Goal: Information Seeking & Learning: Check status

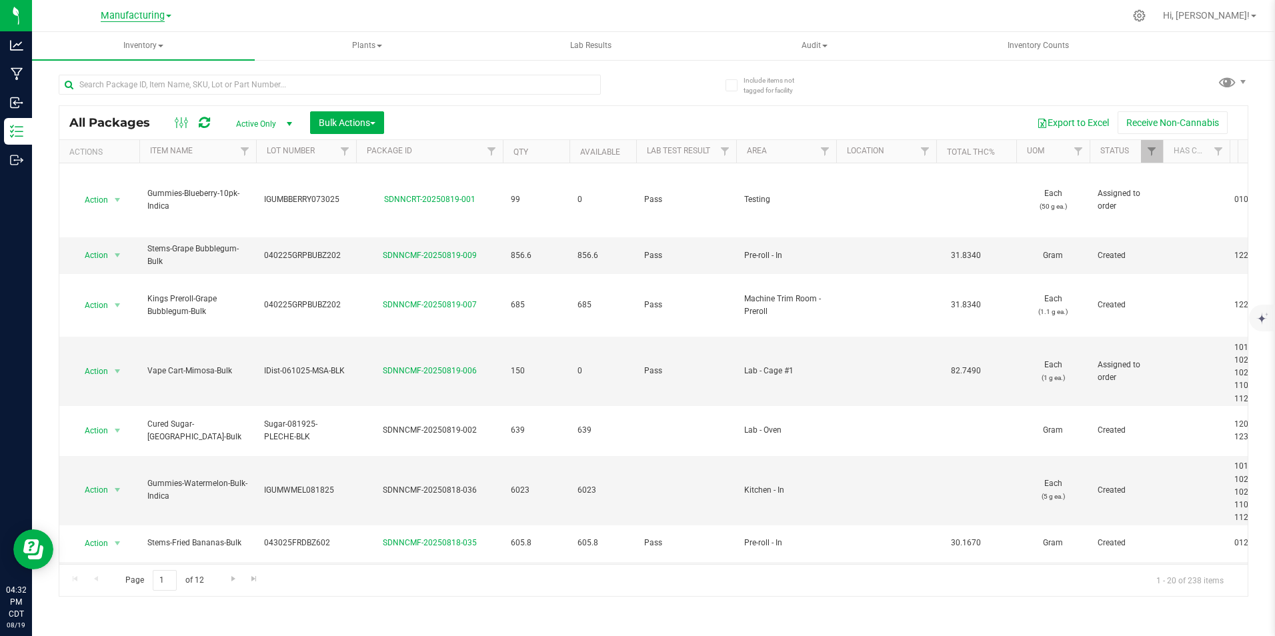
click at [127, 13] on span "Manufacturing" at bounding box center [133, 16] width 64 height 12
click at [94, 96] on link "Retail" at bounding box center [136, 100] width 195 height 18
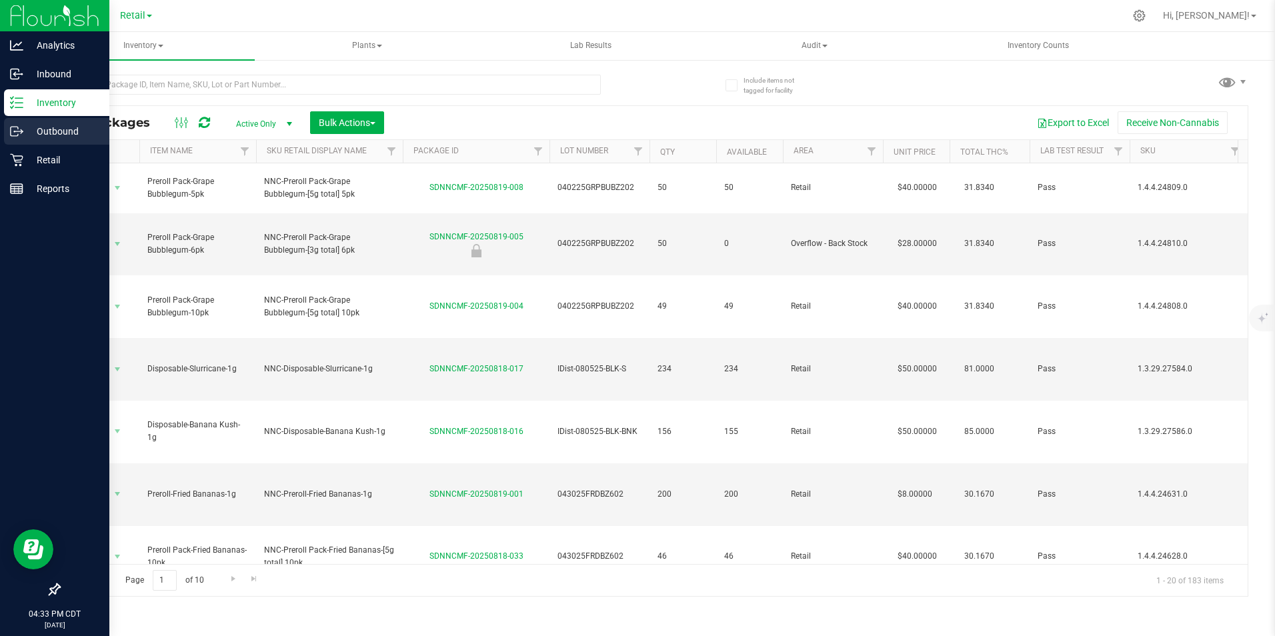
click at [53, 125] on p "Outbound" at bounding box center [63, 131] width 80 height 16
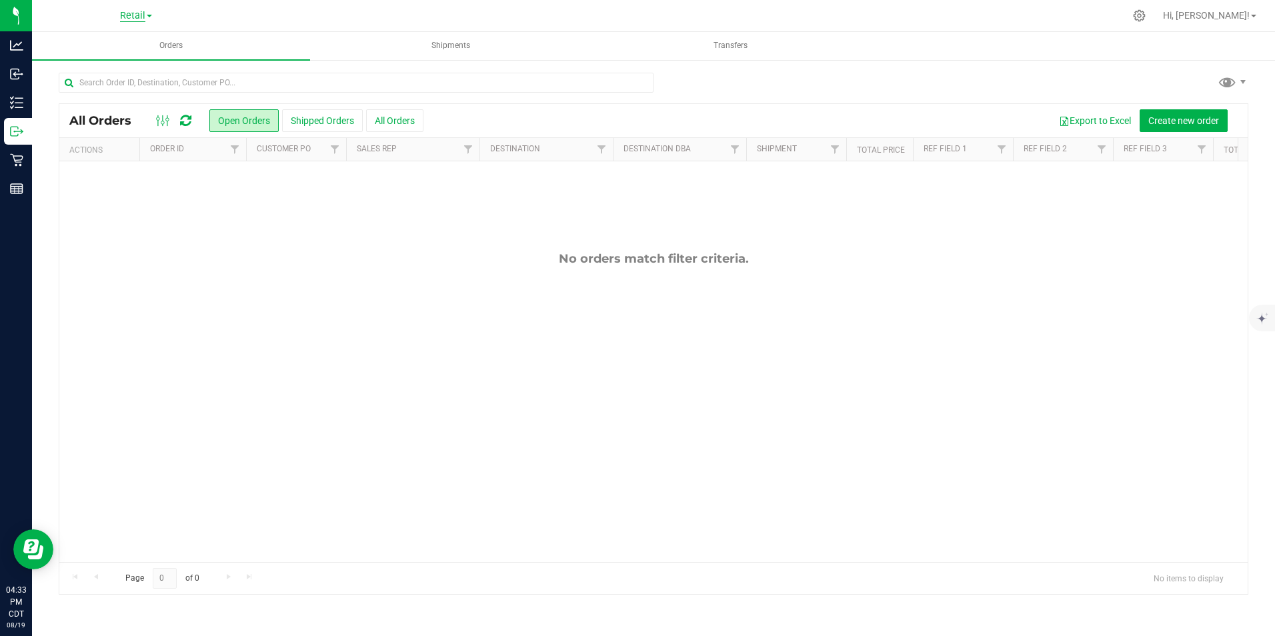
click at [133, 18] on span "Retail" at bounding box center [132, 16] width 25 height 12
click at [97, 82] on link "Manufacturing" at bounding box center [136, 82] width 195 height 18
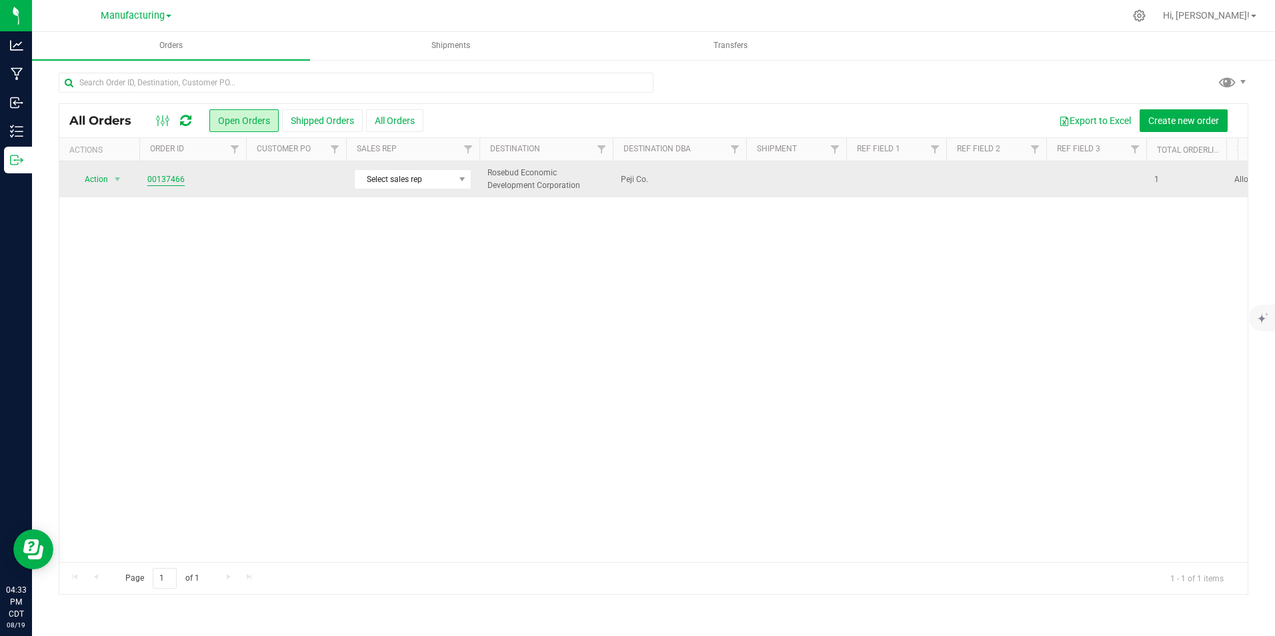
click at [170, 175] on link "00137466" at bounding box center [165, 179] width 37 height 13
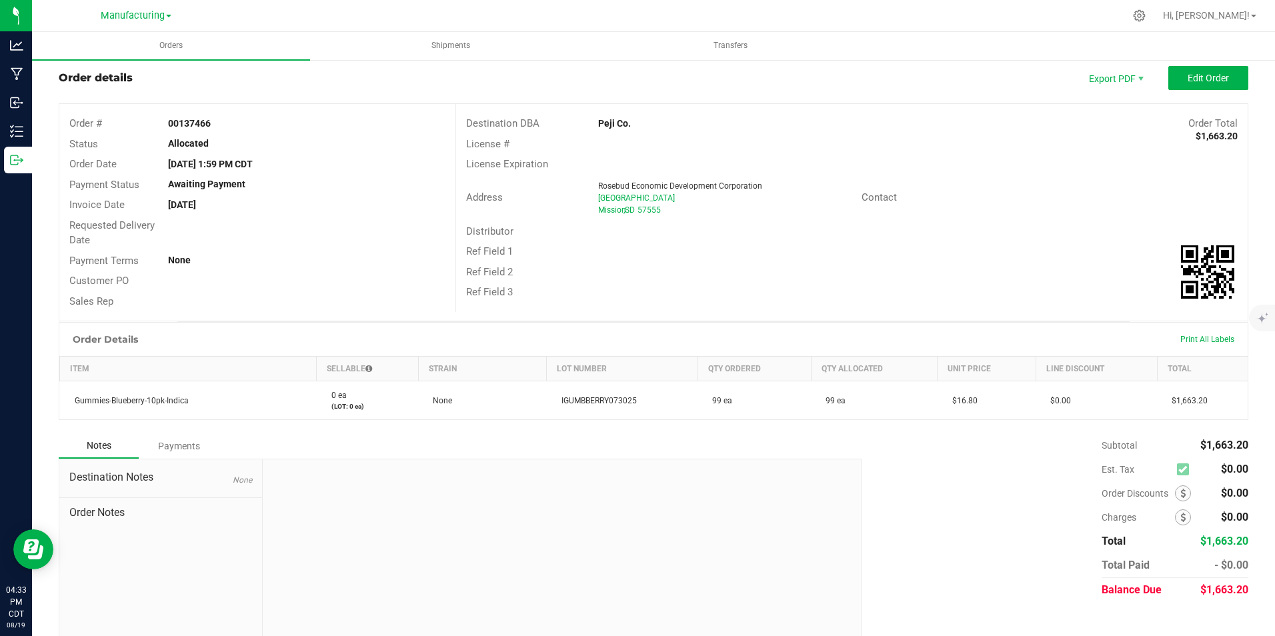
scroll to position [46, 0]
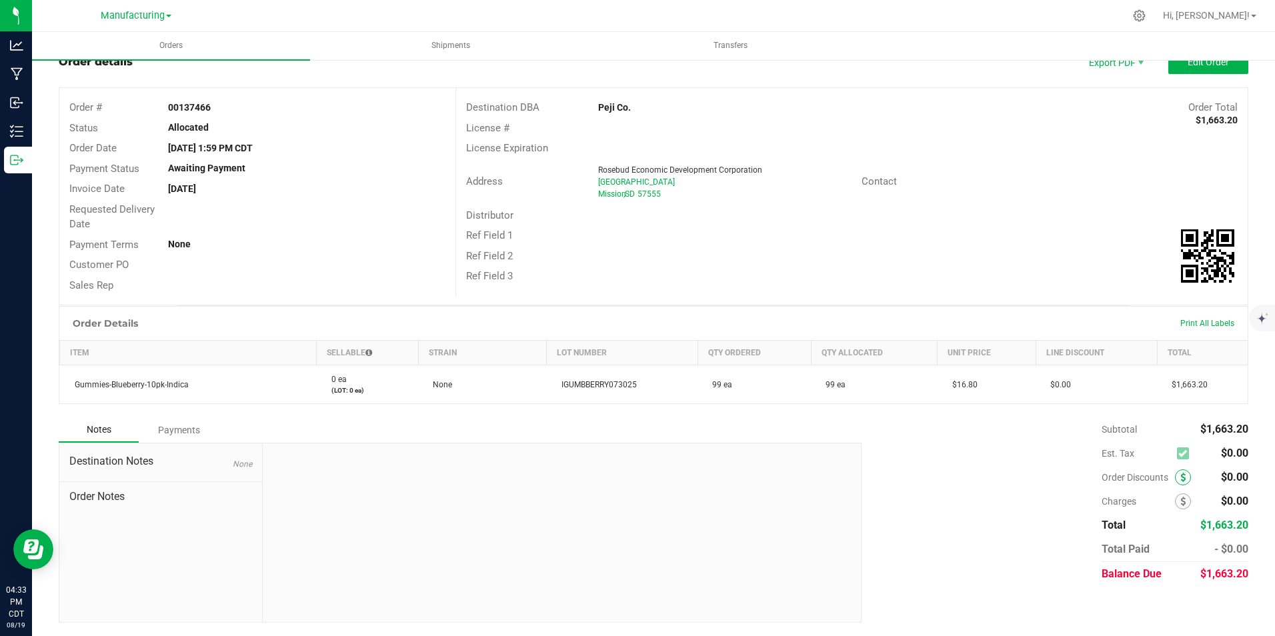
click at [1180, 479] on icon at bounding box center [1182, 477] width 5 height 9
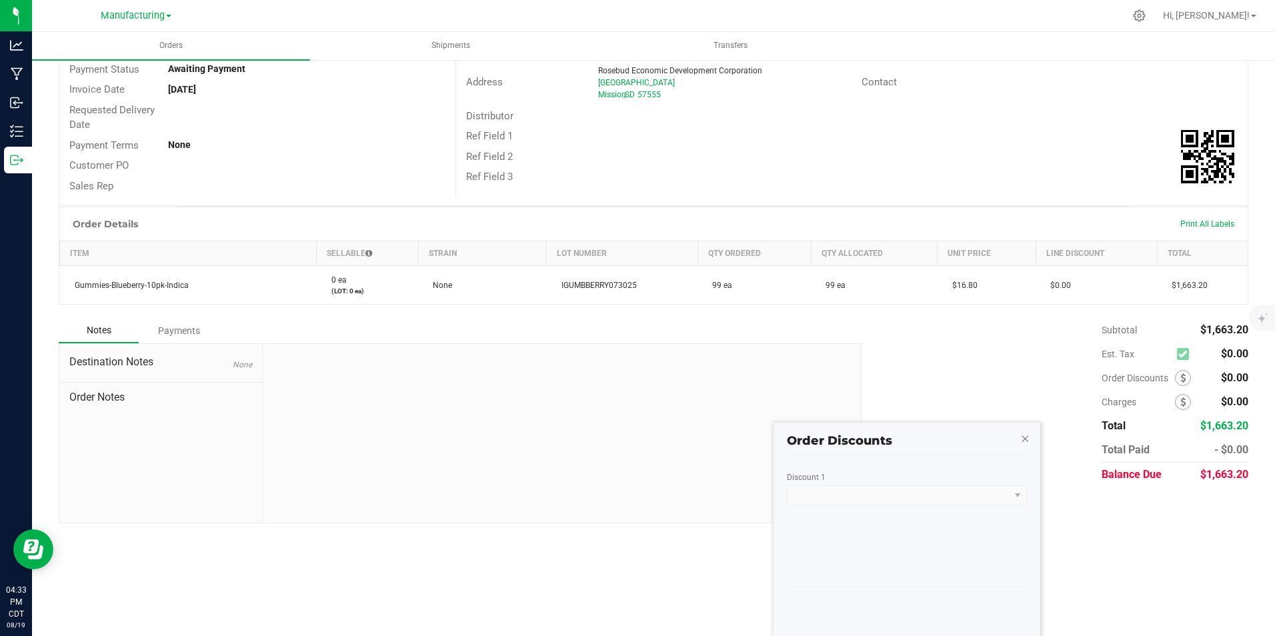
click at [1023, 439] on icon "button" at bounding box center [1024, 438] width 9 height 16
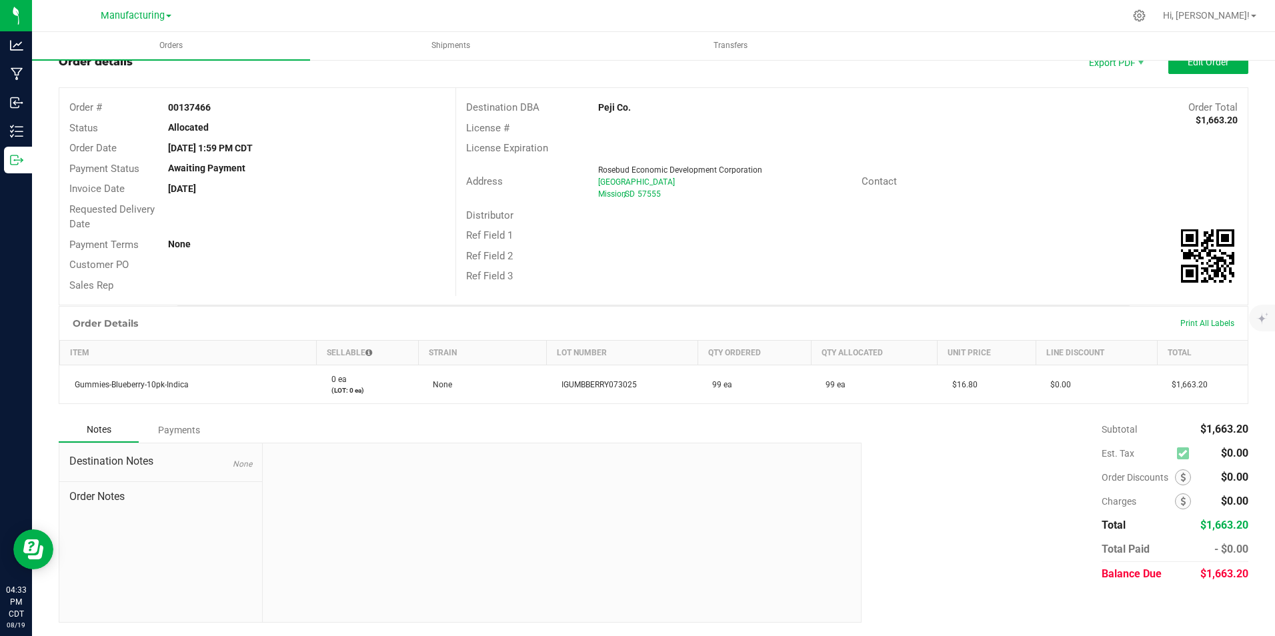
scroll to position [0, 0]
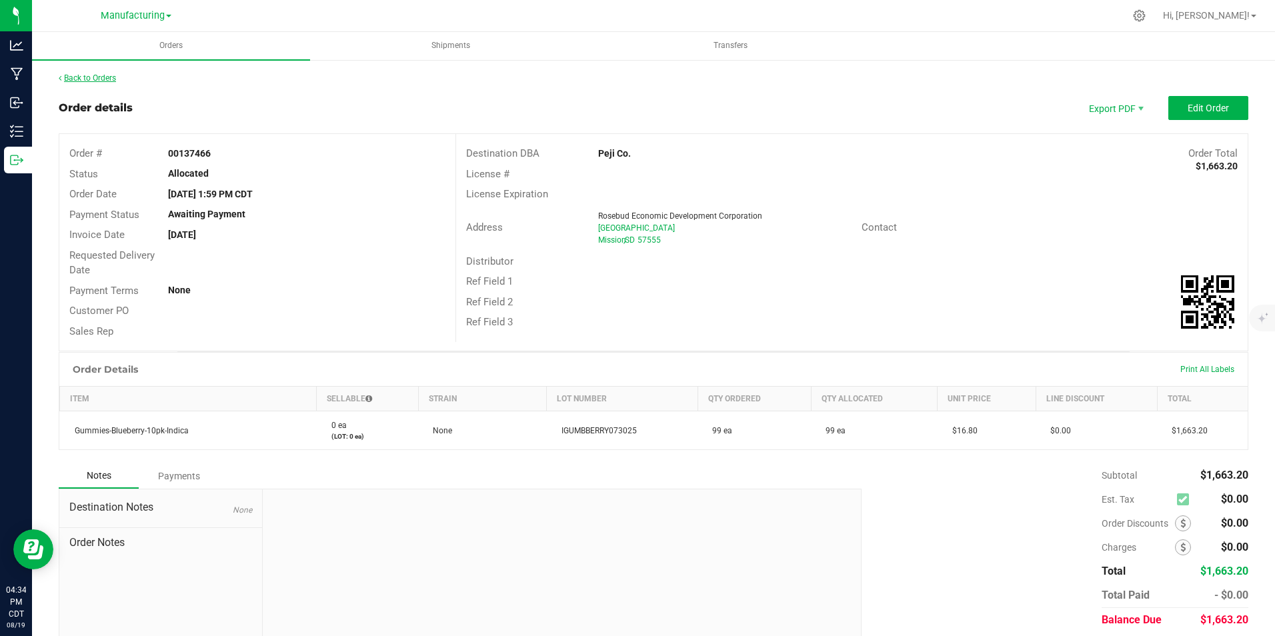
click at [93, 78] on link "Back to Orders" at bounding box center [87, 77] width 57 height 9
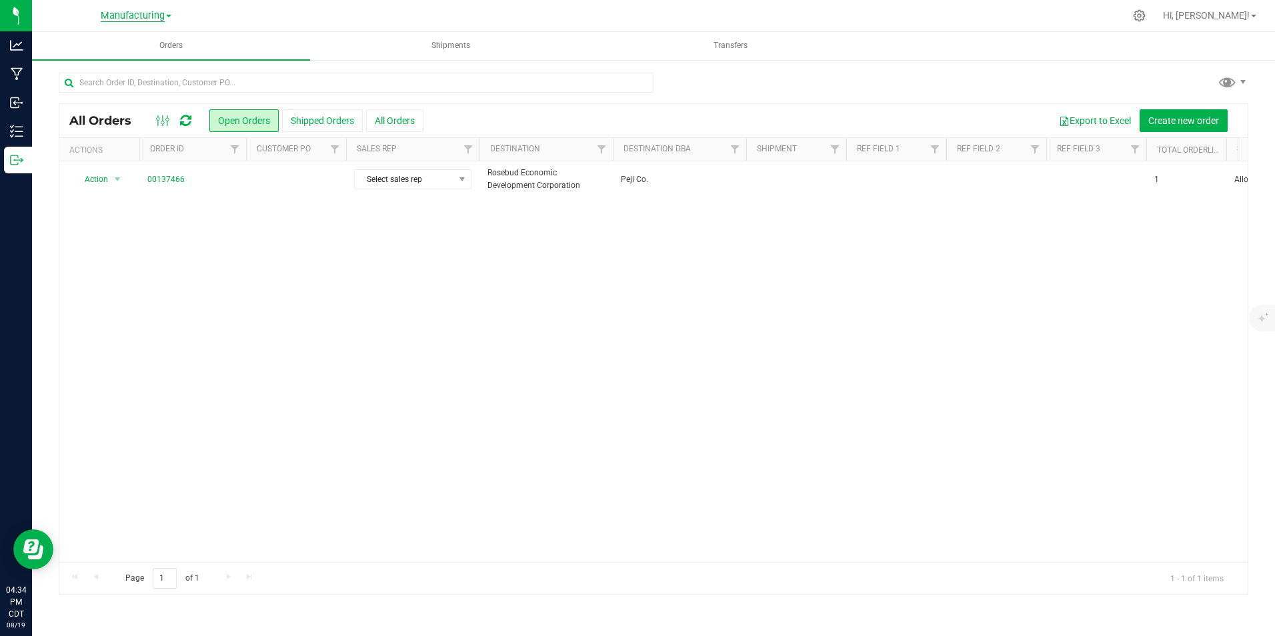
click at [155, 15] on span "Manufacturing" at bounding box center [133, 16] width 64 height 12
click at [91, 99] on link "Retail" at bounding box center [136, 100] width 195 height 18
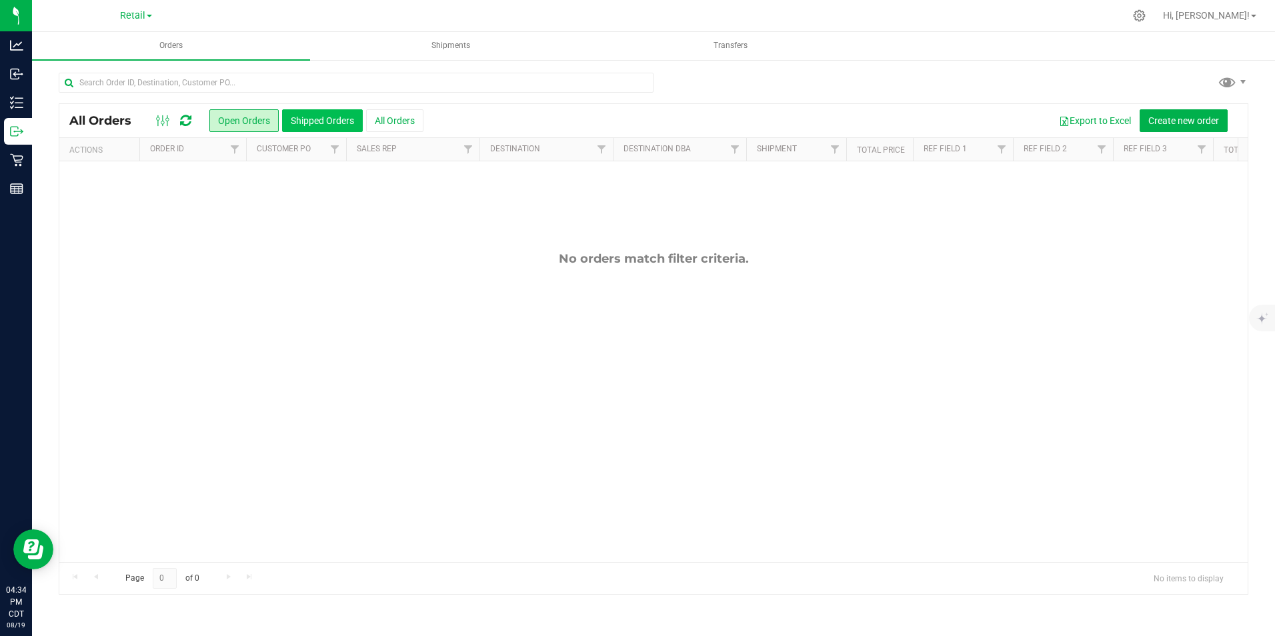
click at [309, 122] on button "Shipped Orders" at bounding box center [322, 120] width 81 height 23
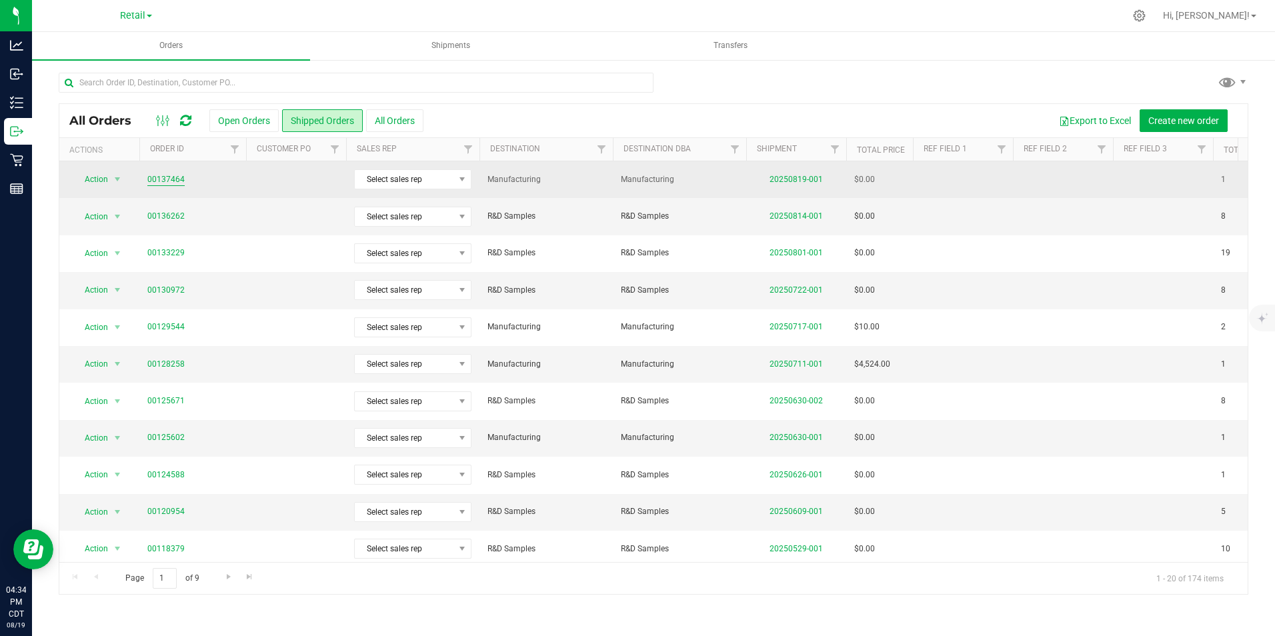
click at [171, 181] on link "00137464" at bounding box center [165, 179] width 37 height 13
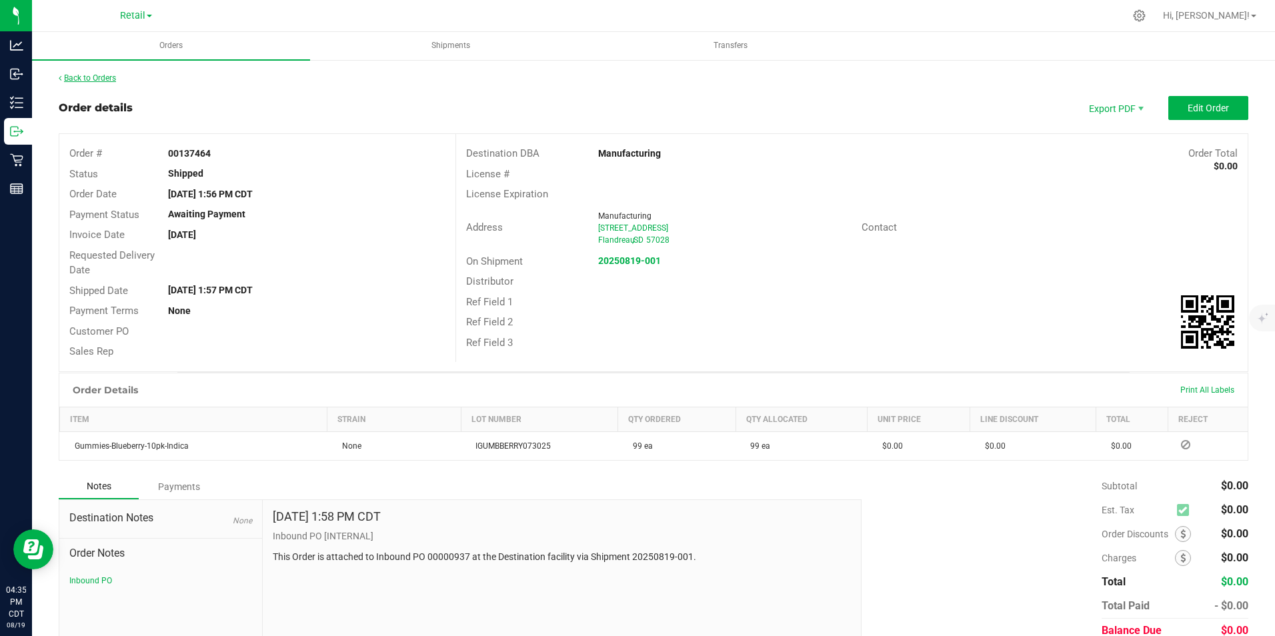
click at [87, 75] on link "Back to Orders" at bounding box center [87, 77] width 57 height 9
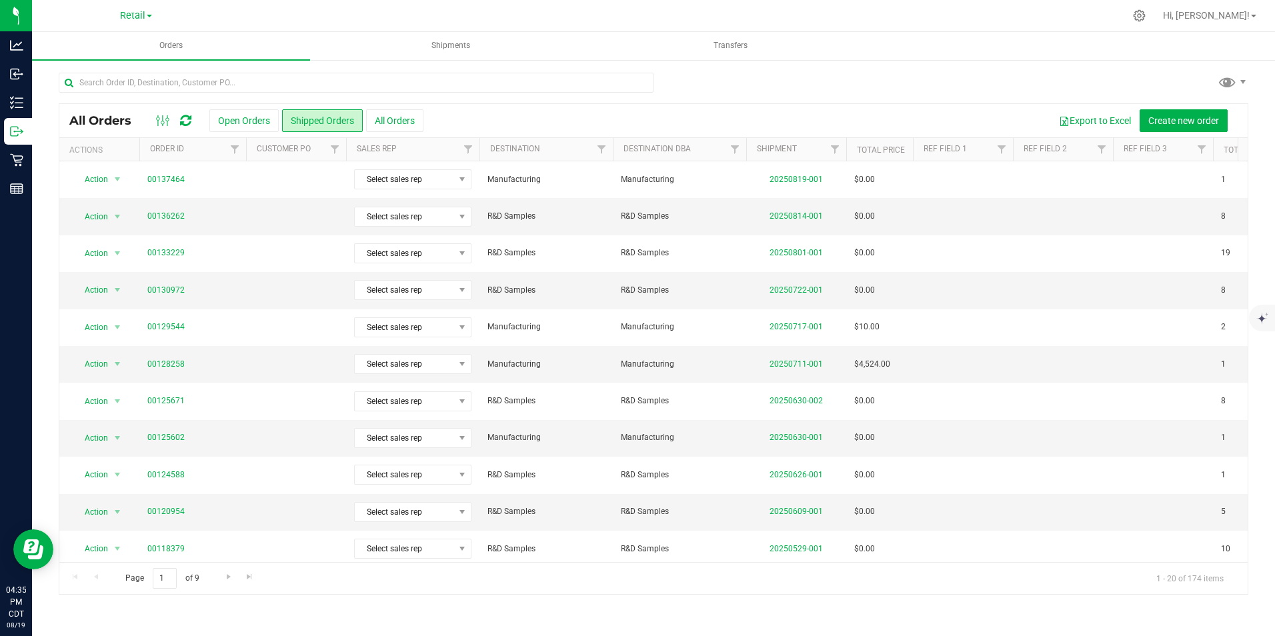
click at [589, 11] on div at bounding box center [681, 16] width 885 height 26
click at [143, 16] on span "Retail" at bounding box center [132, 16] width 25 height 12
click at [107, 84] on link "Manufacturing" at bounding box center [136, 82] width 195 height 18
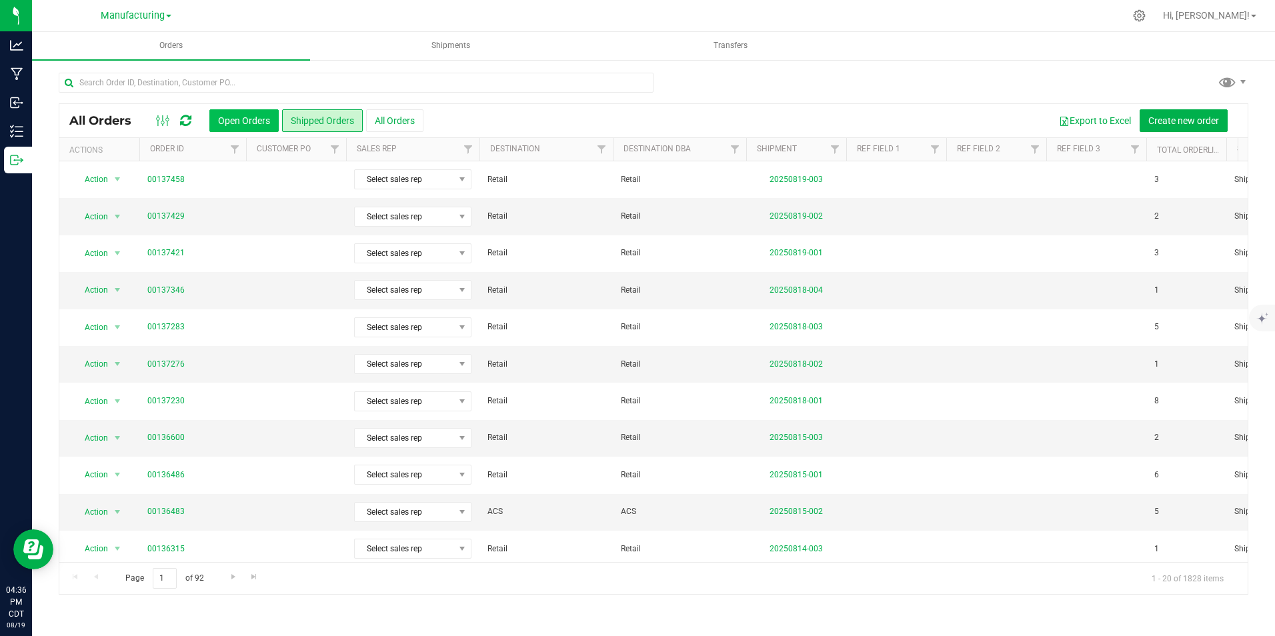
click at [233, 119] on button "Open Orders" at bounding box center [243, 120] width 69 height 23
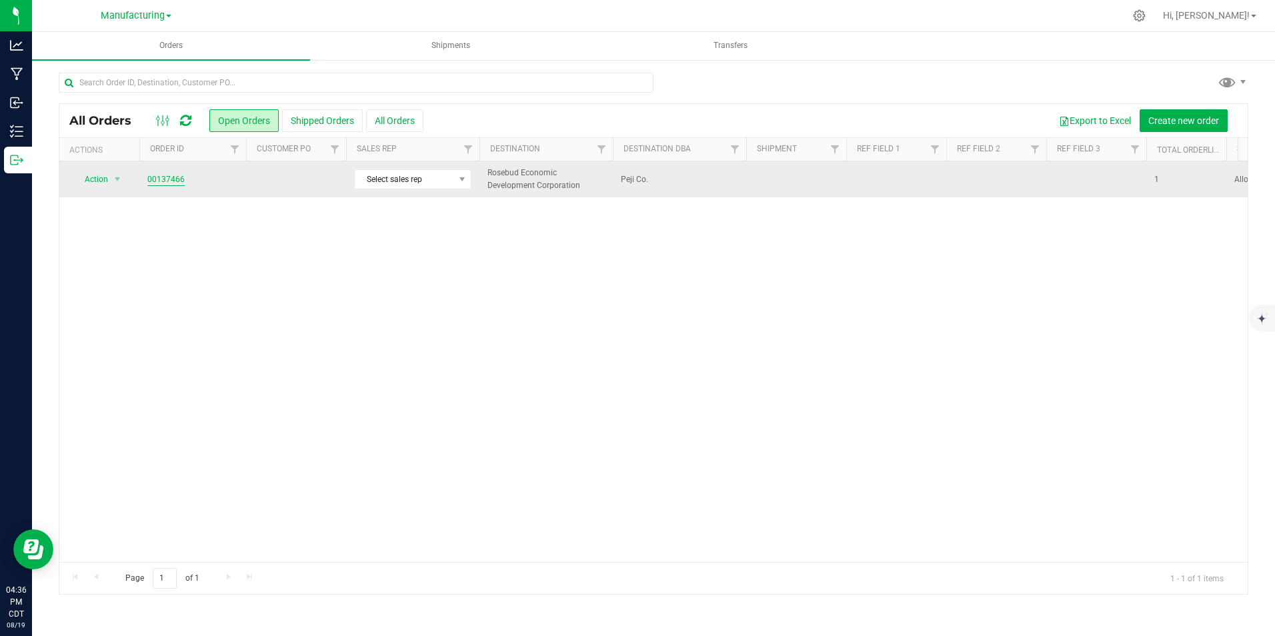
click at [166, 177] on link "00137466" at bounding box center [165, 179] width 37 height 13
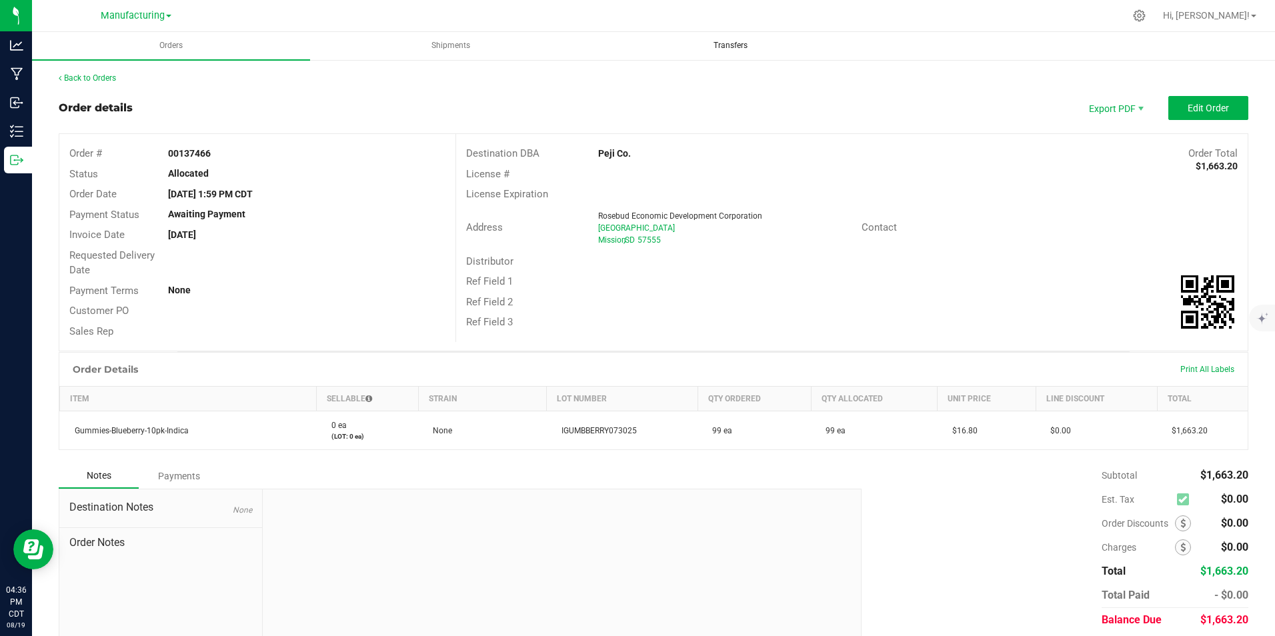
click at [725, 42] on span "Transfers" at bounding box center [730, 45] width 70 height 11
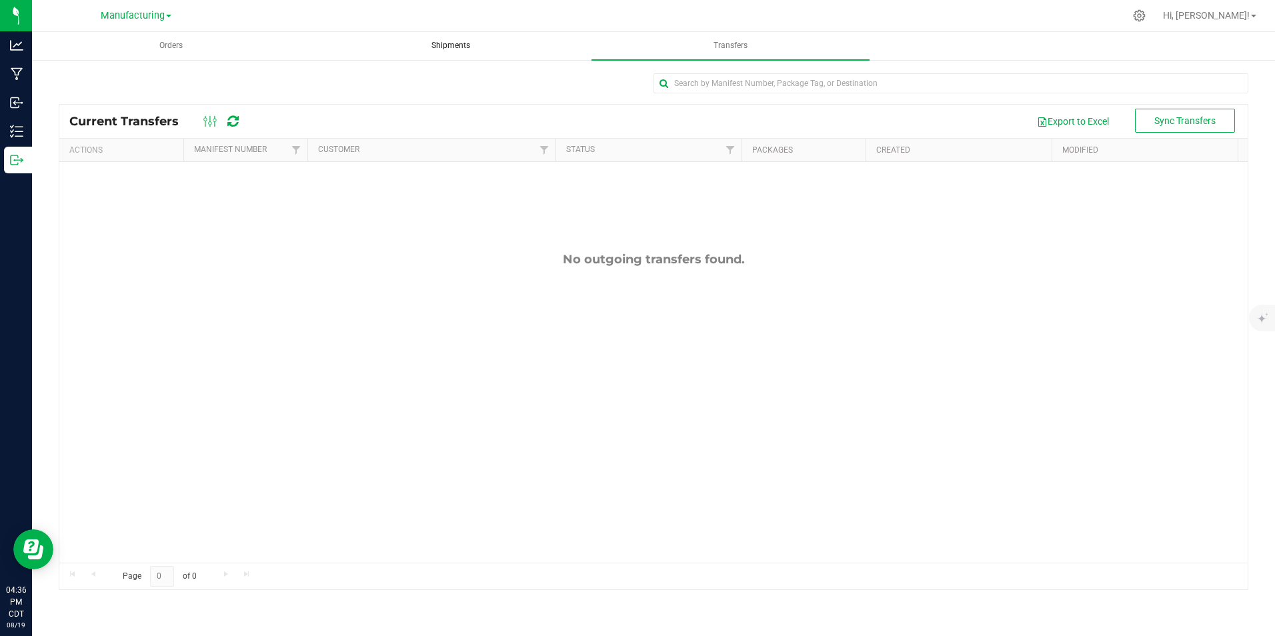
click at [462, 48] on span "Shipments" at bounding box center [450, 45] width 75 height 11
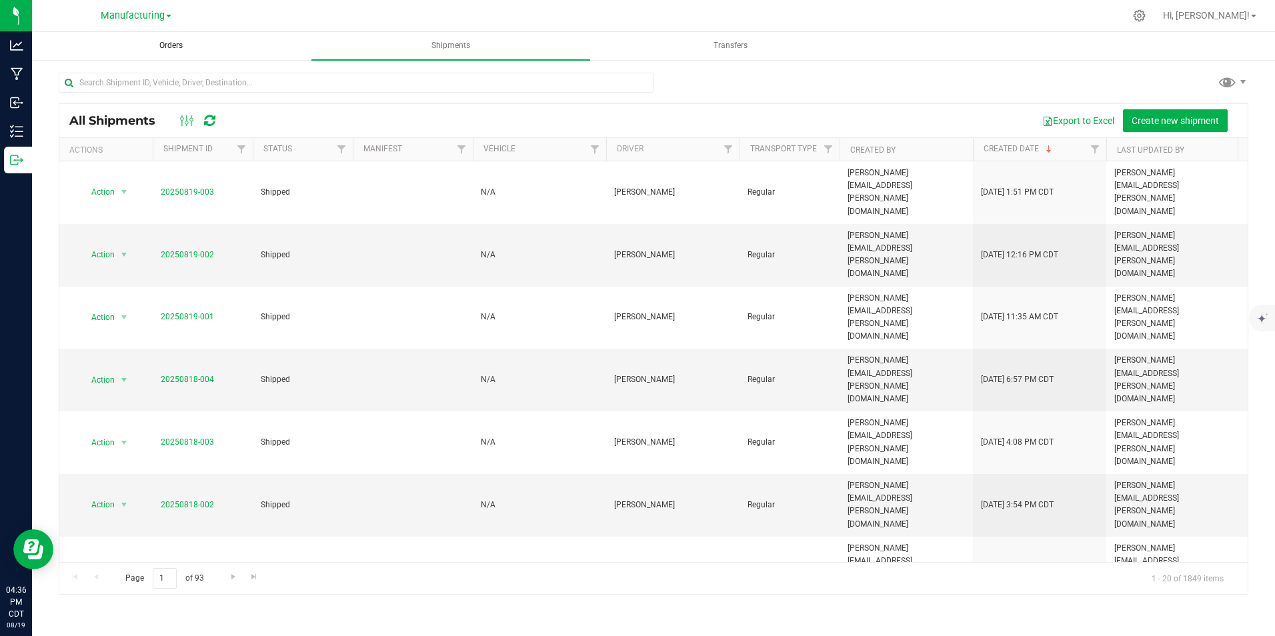
click at [175, 43] on span "Orders" at bounding box center [170, 45] width 59 height 11
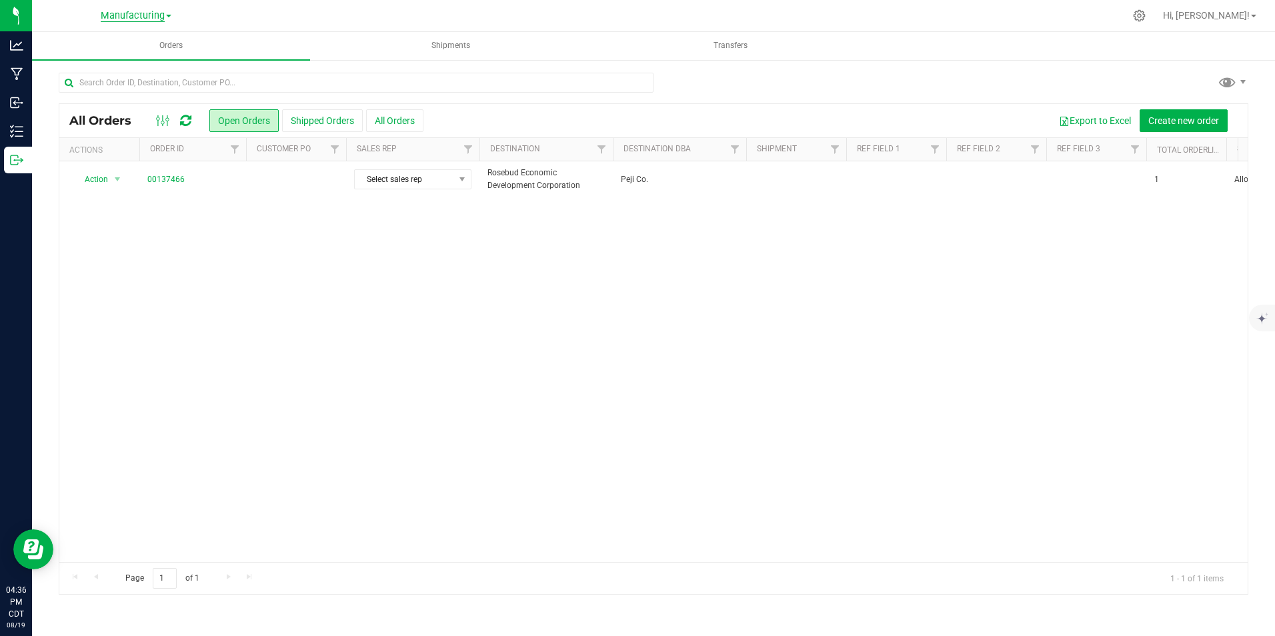
click at [149, 14] on span "Manufacturing" at bounding box center [133, 16] width 64 height 12
click at [106, 84] on link "Manufacturing" at bounding box center [136, 82] width 195 height 18
click at [143, 13] on span "Manufacturing" at bounding box center [133, 16] width 64 height 12
click at [121, 104] on link "Retail" at bounding box center [136, 100] width 195 height 18
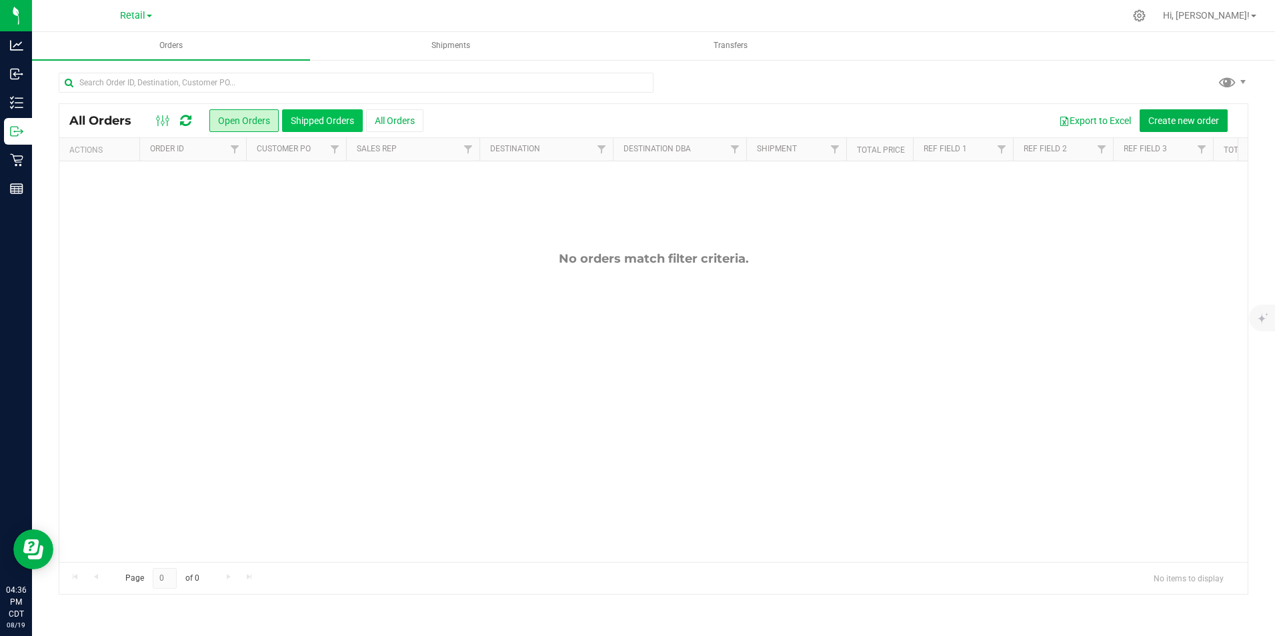
click at [313, 123] on button "Shipped Orders" at bounding box center [322, 120] width 81 height 23
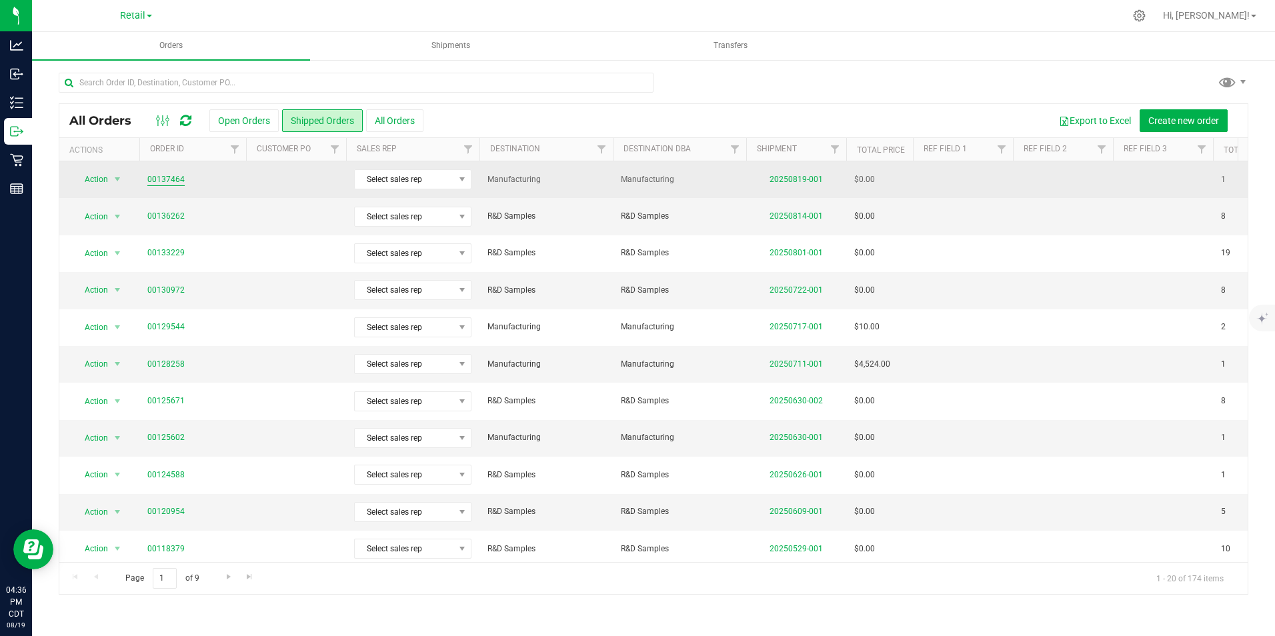
click at [172, 177] on link "00137464" at bounding box center [165, 179] width 37 height 13
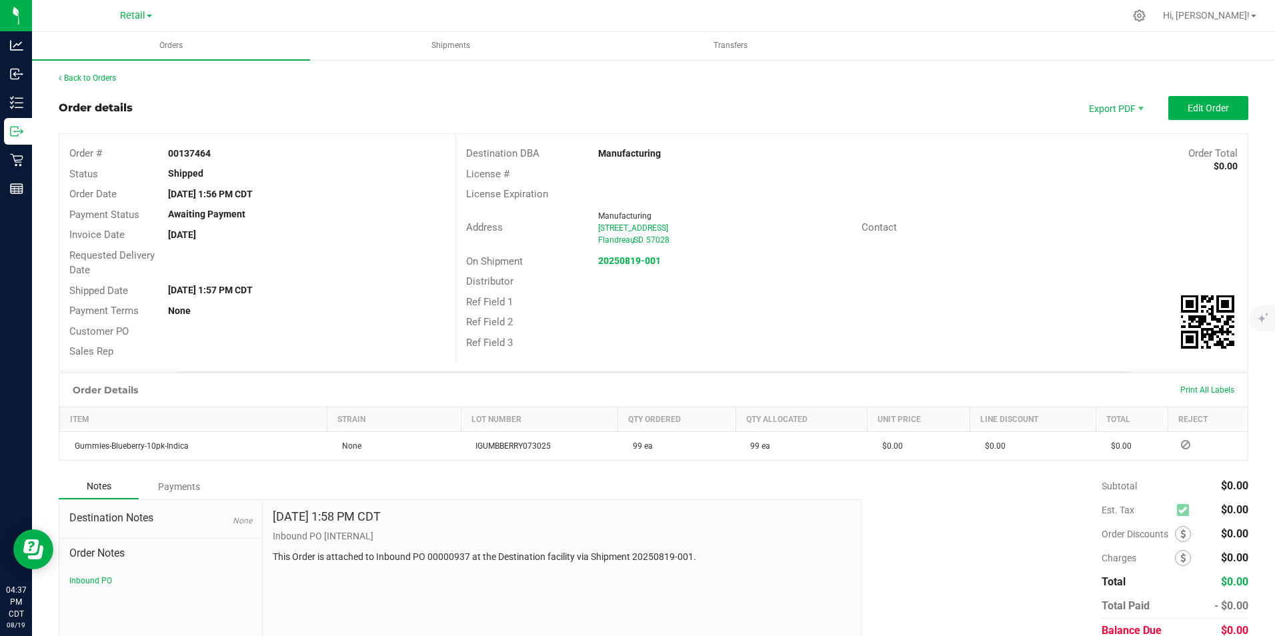
click at [150, 13] on link "Retail" at bounding box center [136, 15] width 32 height 13
click at [104, 78] on link "Manufacturing" at bounding box center [136, 82] width 195 height 18
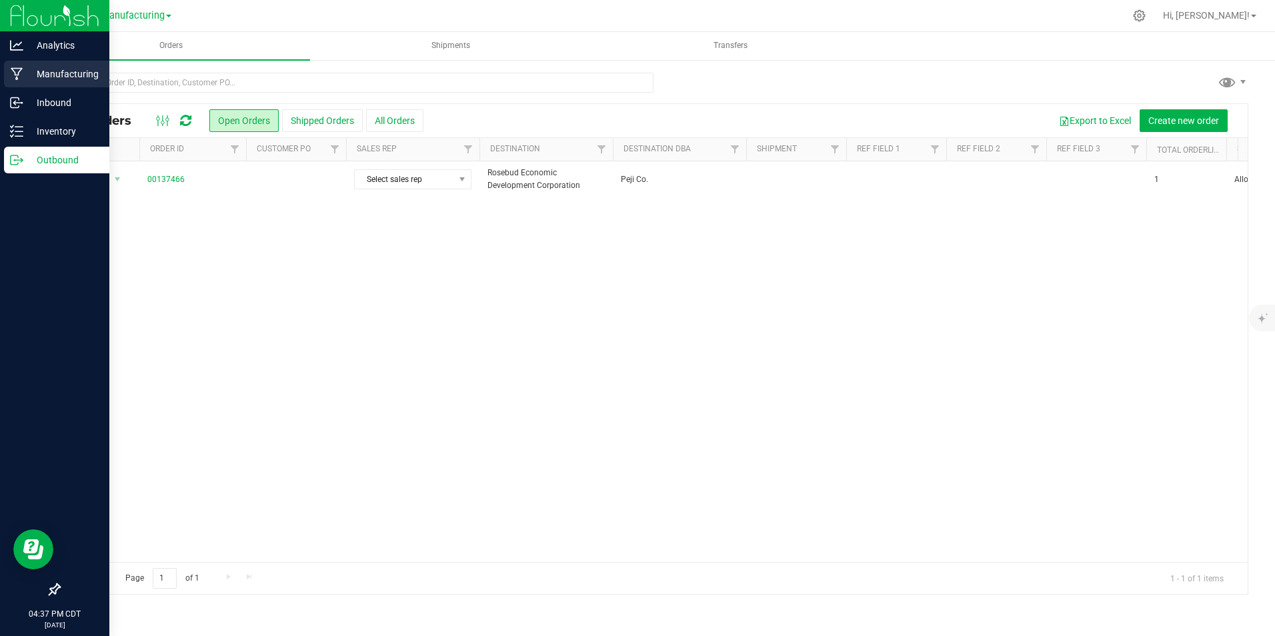
click at [55, 71] on p "Manufacturing" at bounding box center [63, 74] width 80 height 16
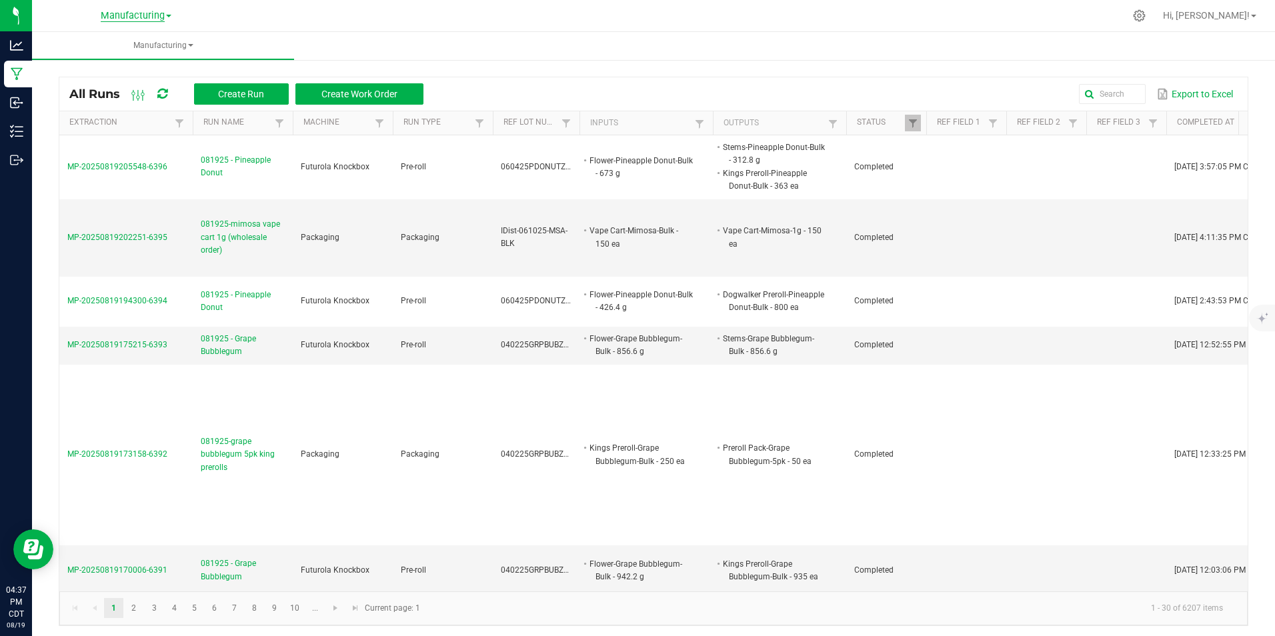
click at [149, 17] on span "Manufacturing" at bounding box center [133, 16] width 64 height 12
click at [92, 77] on link "Manufacturing" at bounding box center [136, 82] width 195 height 18
click at [143, 13] on span "Manufacturing" at bounding box center [133, 16] width 64 height 12
click at [93, 99] on link "Retail" at bounding box center [136, 100] width 195 height 18
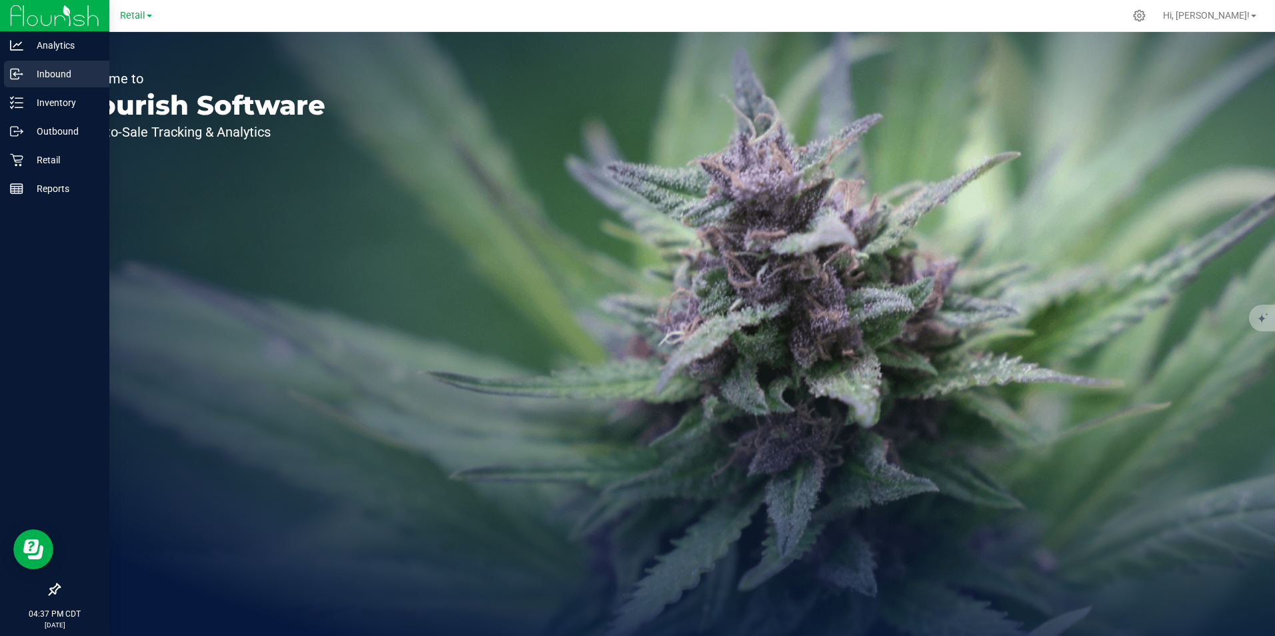
click at [60, 75] on p "Inbound" at bounding box center [63, 74] width 80 height 16
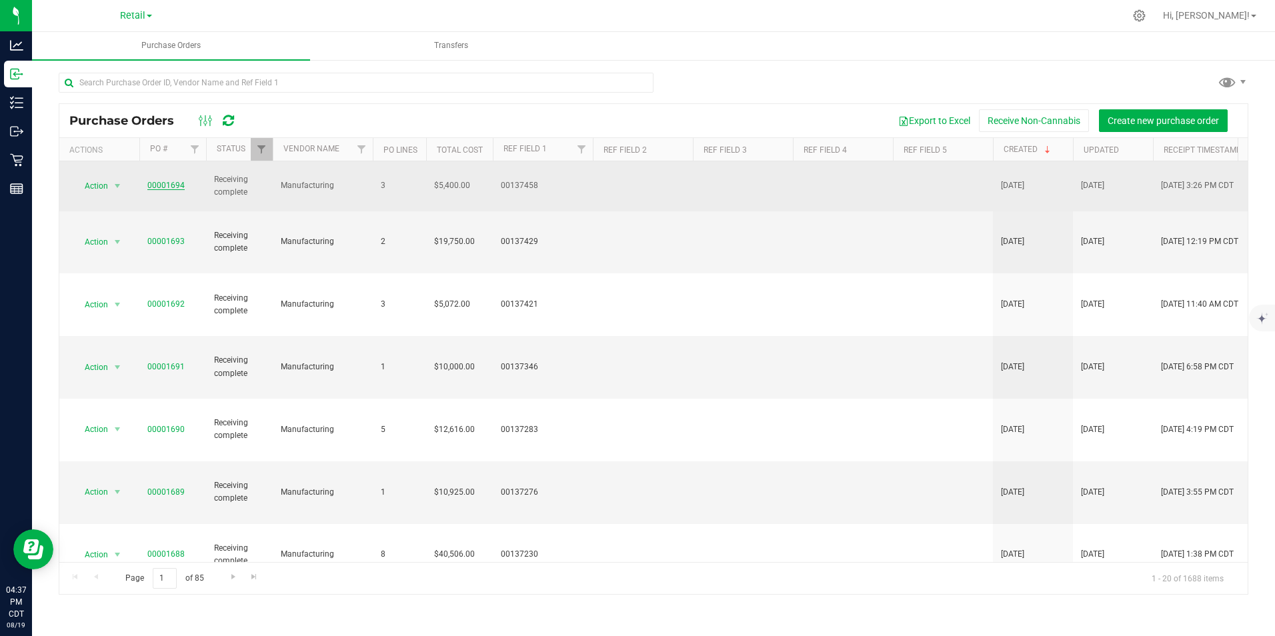
click at [169, 181] on link "00001694" at bounding box center [165, 185] width 37 height 9
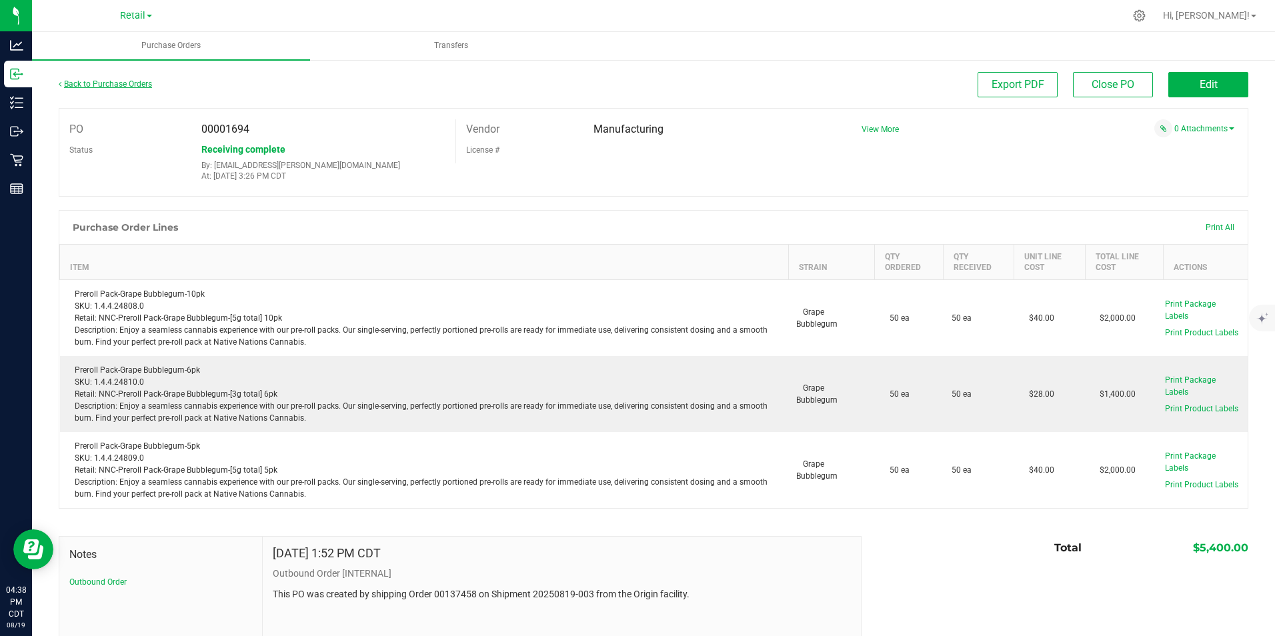
click at [99, 81] on link "Back to Purchase Orders" at bounding box center [105, 83] width 93 height 9
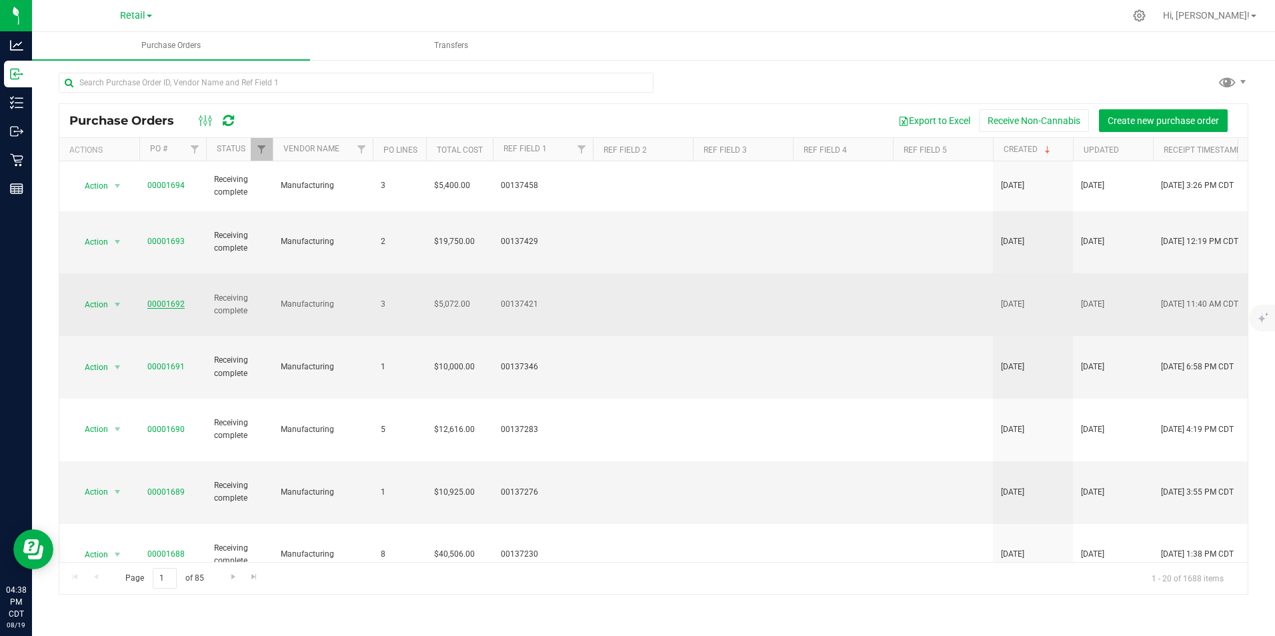
click at [170, 299] on link "00001692" at bounding box center [165, 303] width 37 height 9
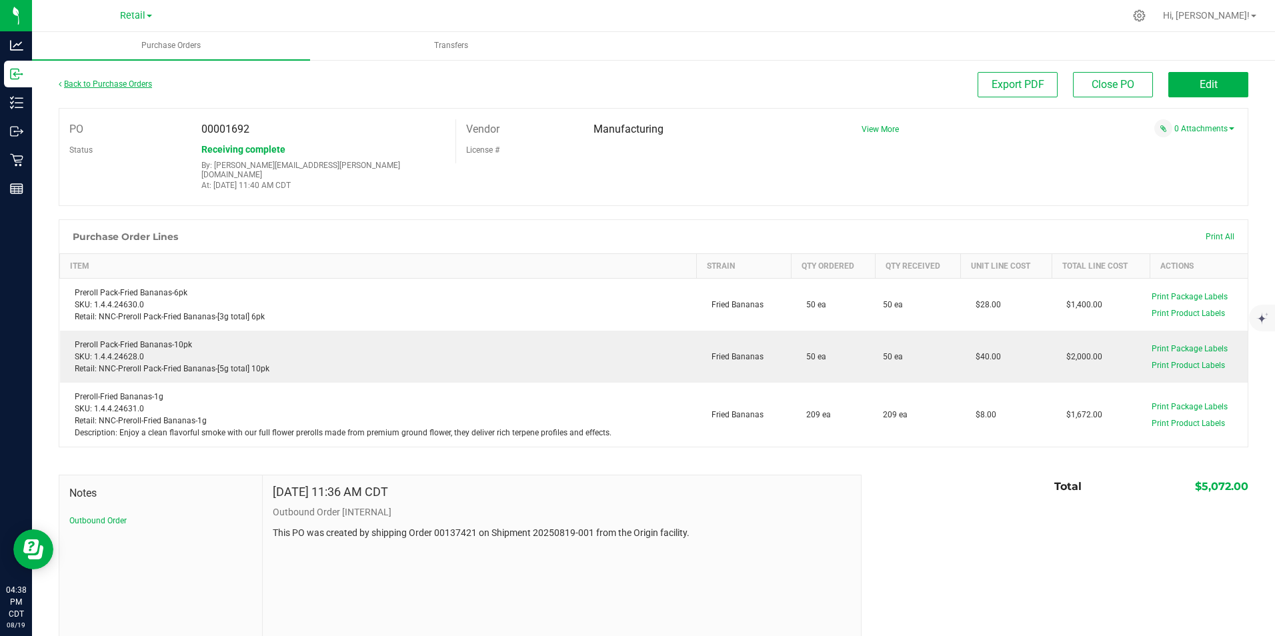
click at [111, 85] on link "Back to Purchase Orders" at bounding box center [105, 83] width 93 height 9
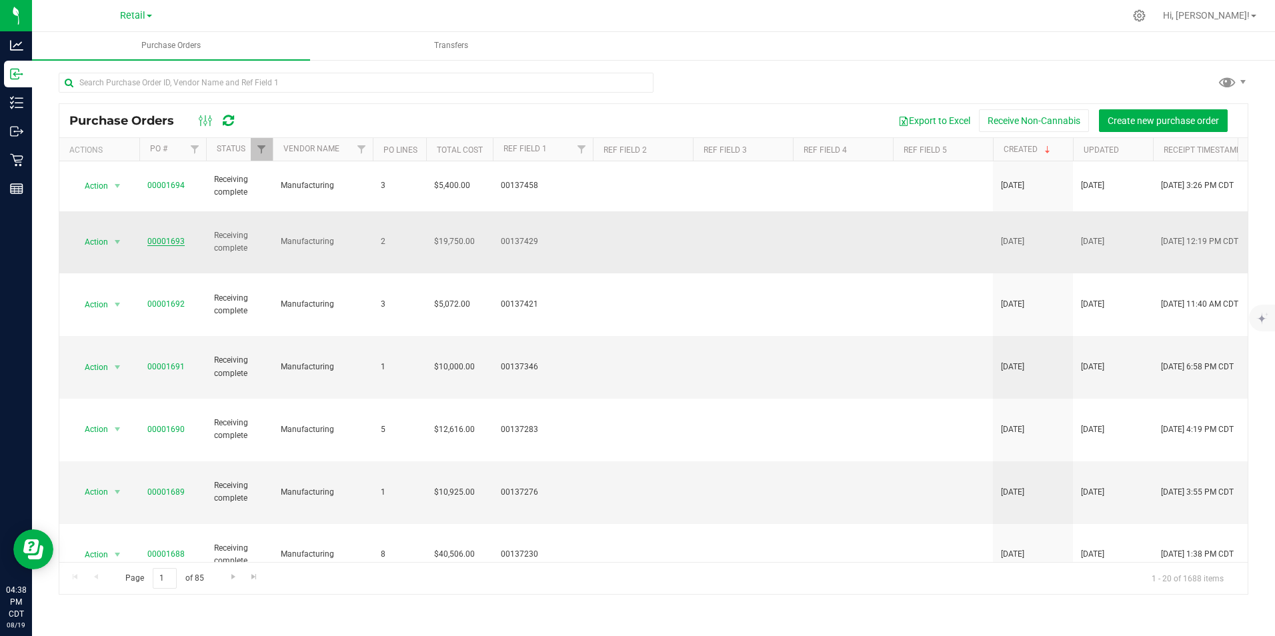
click at [161, 237] on link "00001693" at bounding box center [165, 241] width 37 height 9
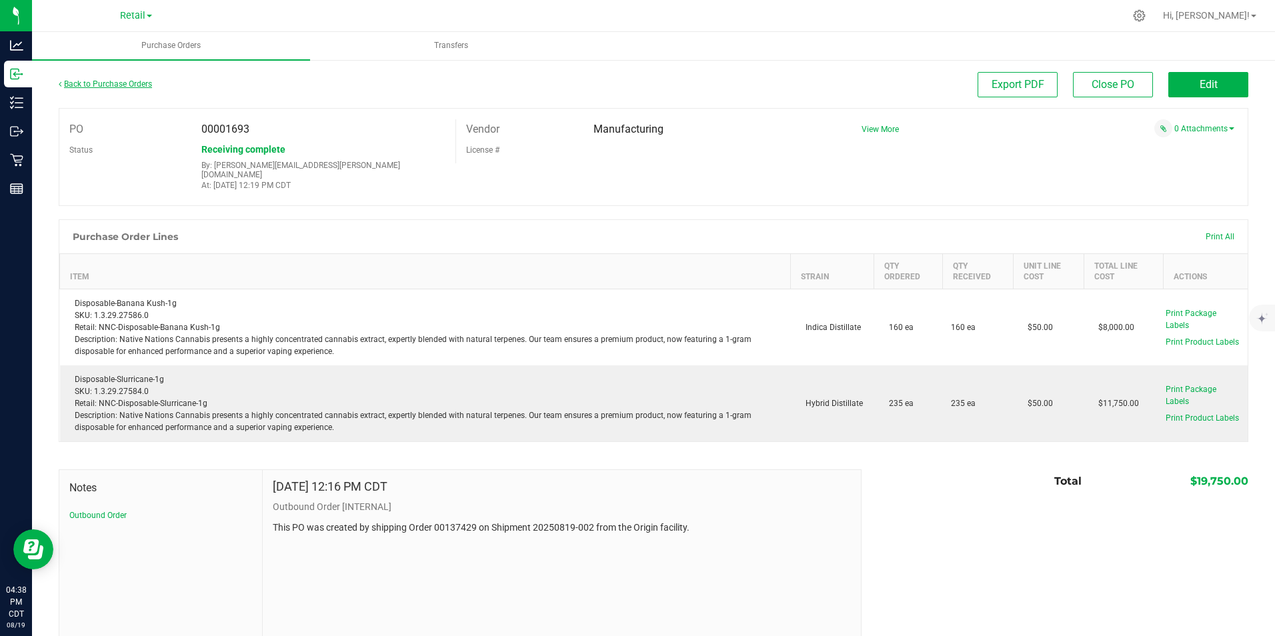
click at [105, 83] on link "Back to Purchase Orders" at bounding box center [105, 83] width 93 height 9
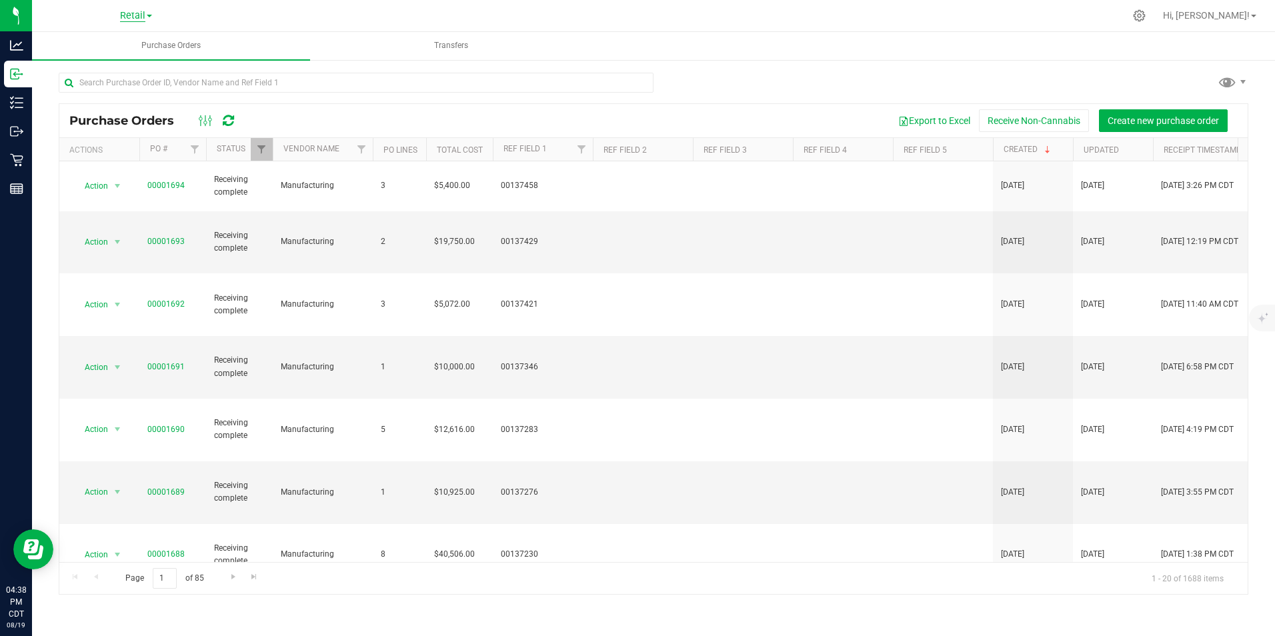
click at [135, 14] on span "Retail" at bounding box center [132, 16] width 25 height 12
click at [92, 87] on link "Manufacturing" at bounding box center [136, 82] width 195 height 18
